Goal: Task Accomplishment & Management: Use online tool/utility

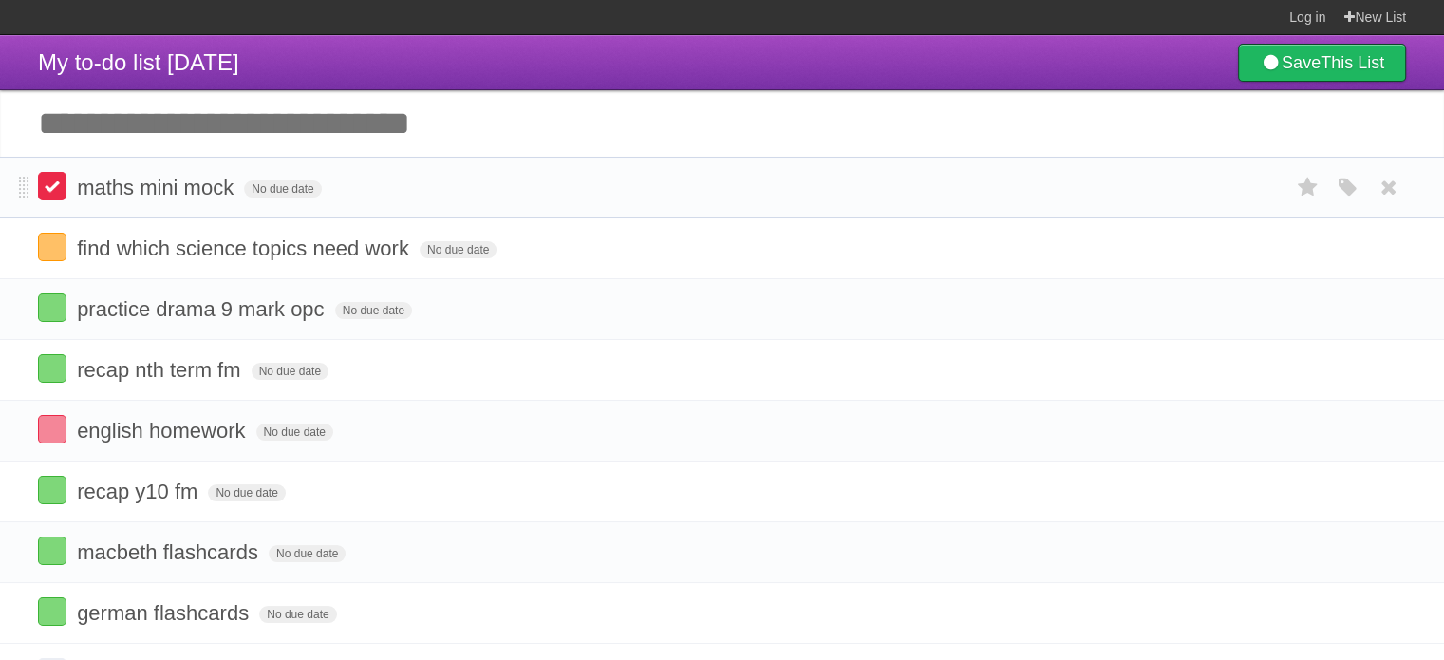
click at [42, 189] on label at bounding box center [52, 186] width 28 height 28
click at [415, 112] on input "Add another task" at bounding box center [722, 123] width 1444 height 66
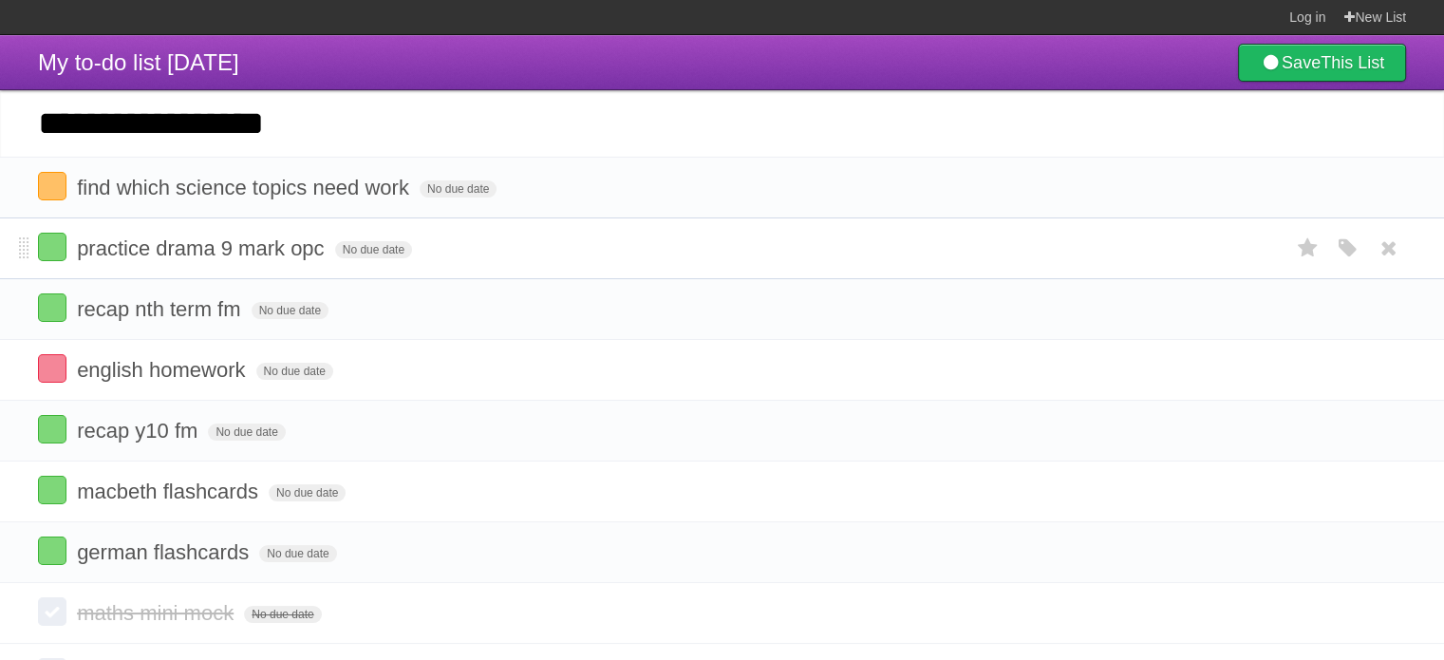
type input "**********"
click input "*********" at bounding box center [0, 0] width 0 height 0
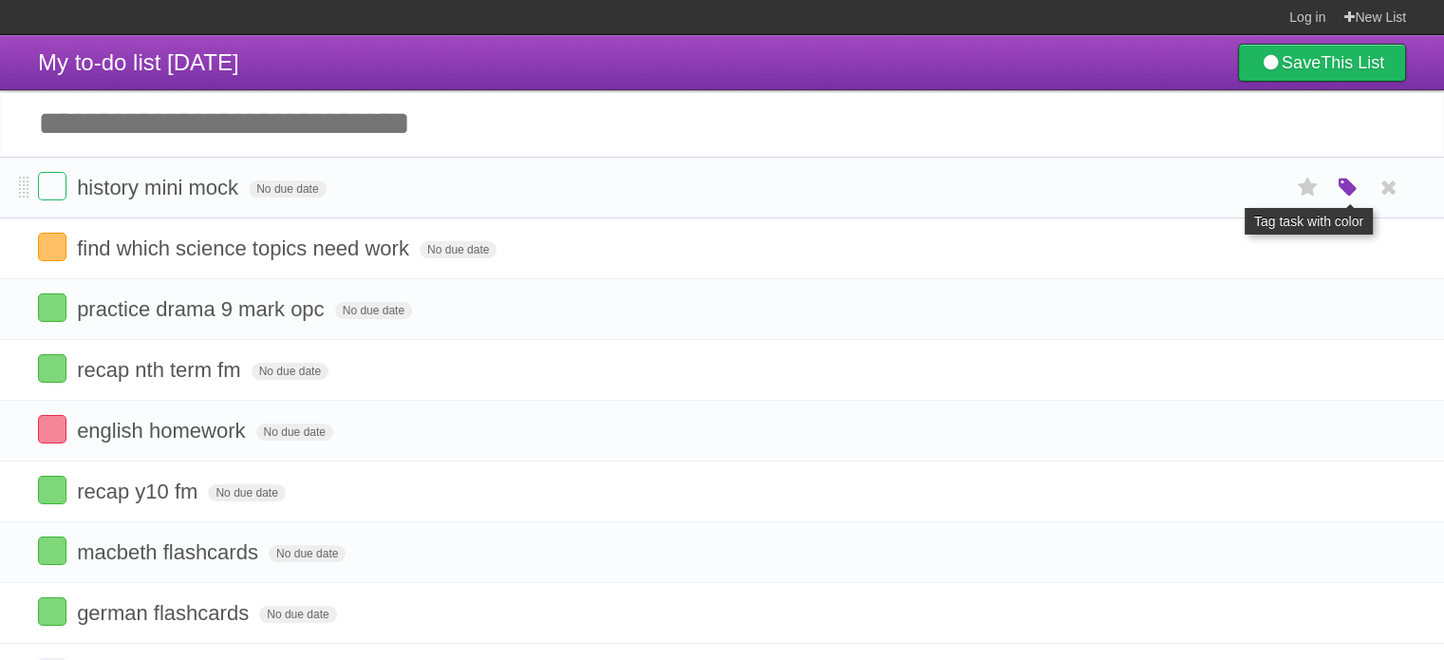
click at [1348, 178] on icon "button" at bounding box center [1348, 188] width 27 height 25
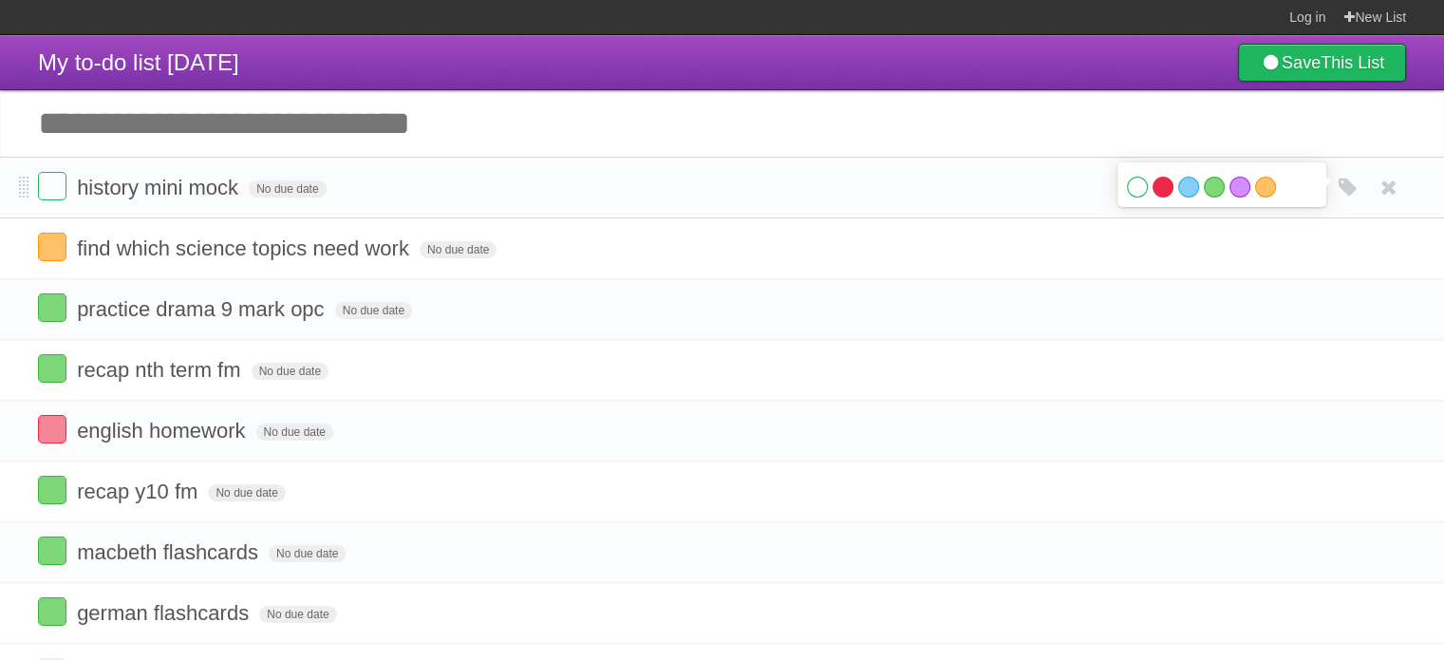
click at [1155, 184] on label "Red" at bounding box center [1162, 187] width 21 height 21
click at [1044, 56] on header "My to-do list [DATE] Save This List" at bounding box center [722, 62] width 1444 height 55
drag, startPoint x: 502, startPoint y: 36, endPoint x: 376, endPoint y: 52, distance: 127.3
click at [376, 52] on header "My to-do list [DATE] Save This List" at bounding box center [722, 62] width 1444 height 55
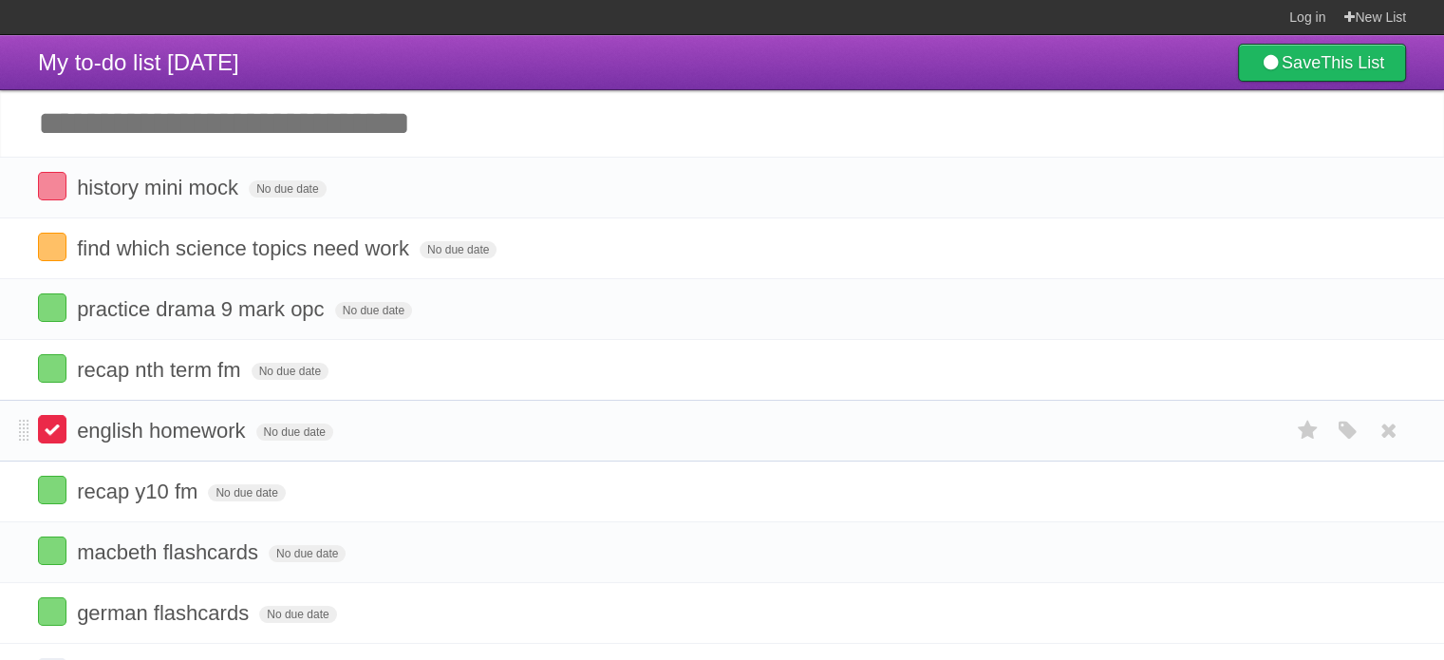
click at [54, 421] on label at bounding box center [52, 429] width 28 height 28
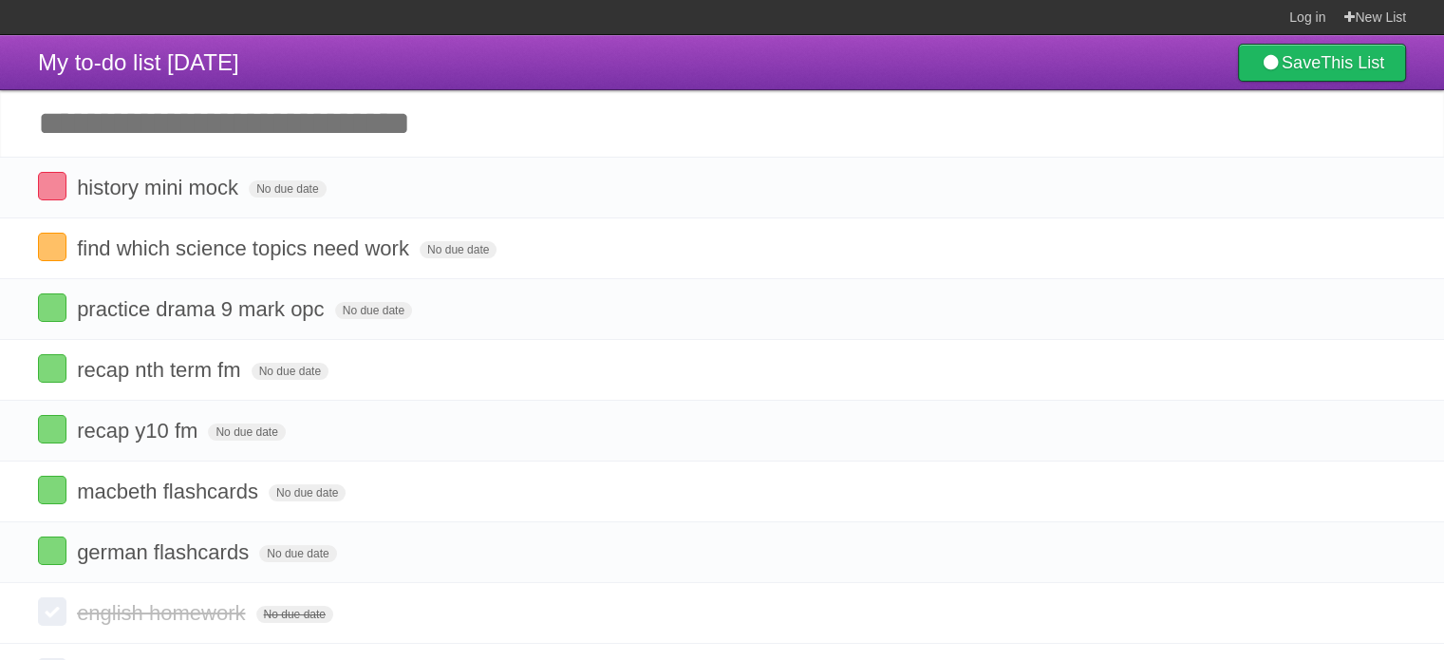
click at [347, 46] on header "My to-do list [DATE] Save This List" at bounding box center [722, 62] width 1444 height 55
drag, startPoint x: 347, startPoint y: 46, endPoint x: 340, endPoint y: 66, distance: 21.3
click at [340, 66] on header "My to-do list [DATE] Save This List" at bounding box center [722, 62] width 1444 height 55
click at [349, 31] on section "Log in New List" at bounding box center [722, 17] width 1444 height 35
click at [488, 38] on header "My to-do list [DATE] Save This List" at bounding box center [722, 62] width 1444 height 55
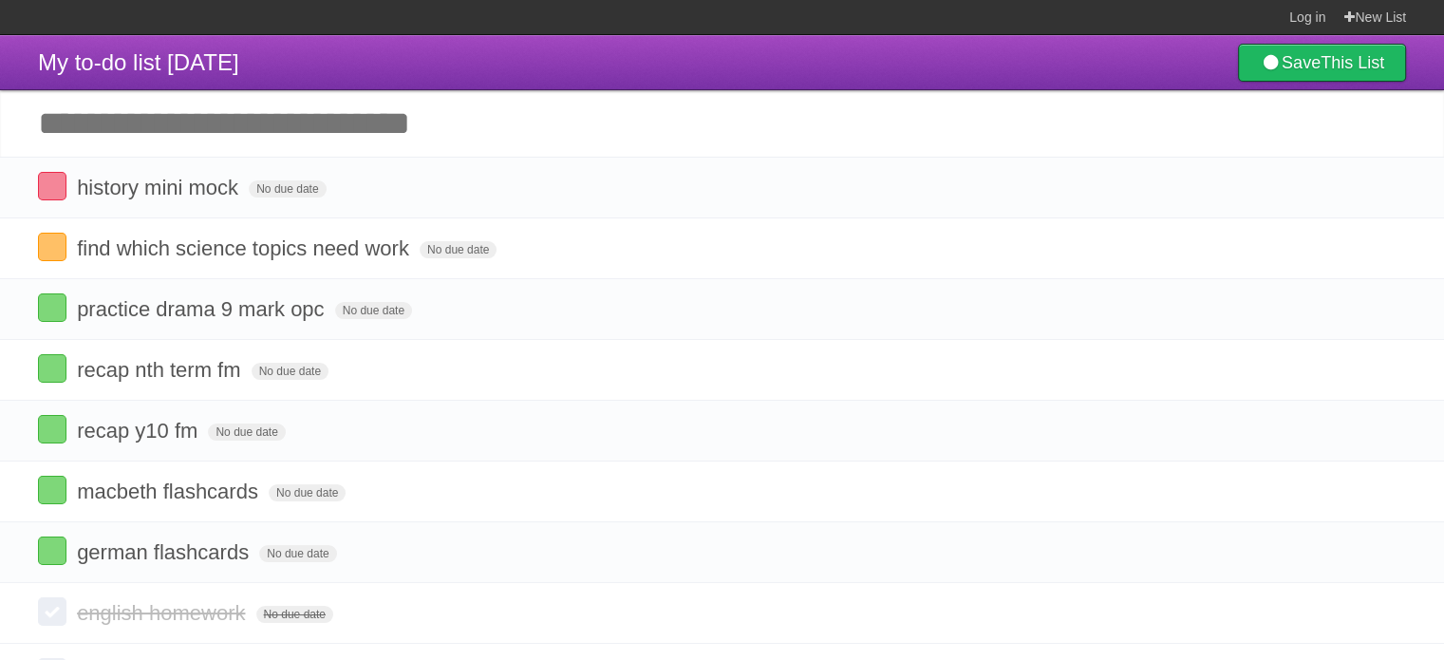
drag, startPoint x: 488, startPoint y: 38, endPoint x: 501, endPoint y: 43, distance: 14.1
click at [501, 43] on header "My to-do list [DATE] Save This List" at bounding box center [722, 62] width 1444 height 55
